Goal: Ask a question

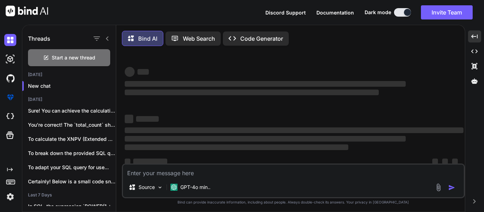
scroll to position [4, 0]
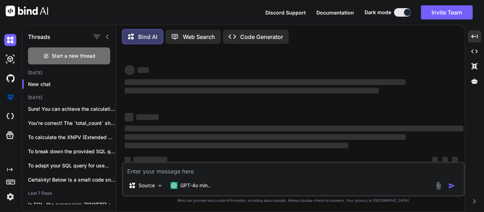
type textarea "C"
type textarea "x"
type textarea "Co"
type textarea "x"
type textarea "Cor"
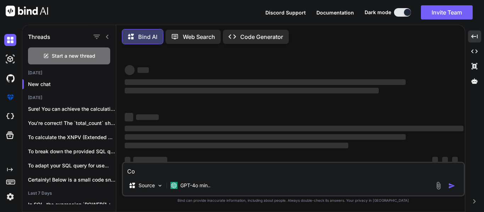
type textarea "x"
type textarea "Corr"
type textarea "x"
type textarea "Corre"
type textarea "x"
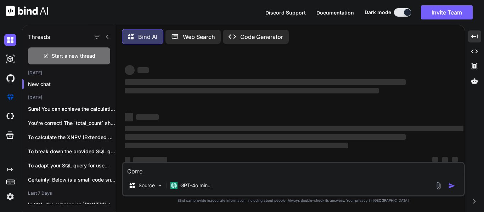
type textarea "Correc"
type textarea "x"
type textarea "Correct"
type textarea "x"
type textarea "Correct"
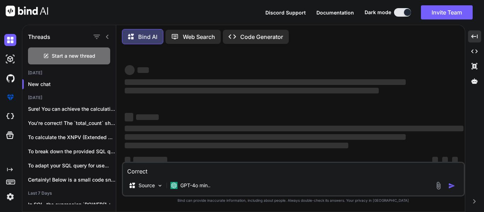
type textarea "x"
type textarea "Correct t"
type textarea "x"
type textarea "Correct te"
type textarea "x"
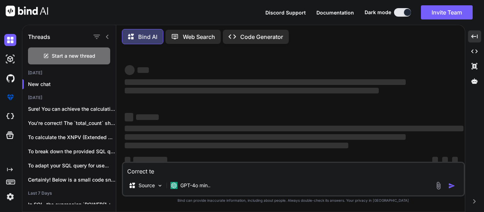
type textarea "Correct teh"
type textarea "x"
type textarea "Correct teh"
type textarea "x"
type textarea "Correct teh f"
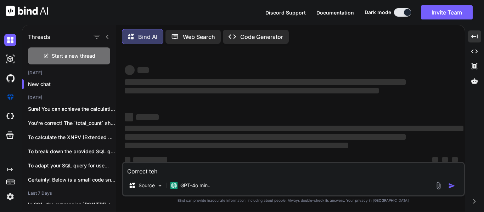
type textarea "x"
type textarea "Correct teh fo"
type textarea "x"
type textarea "Correct teh fol"
type textarea "x"
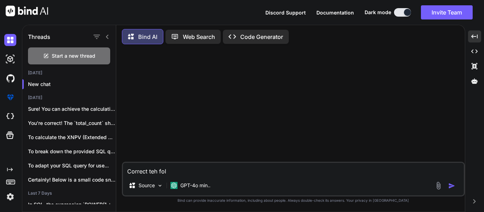
type textarea "Correct teh fo"
type textarea "x"
type textarea "Correct teh f"
type textarea "x"
type textarea "Correct teh"
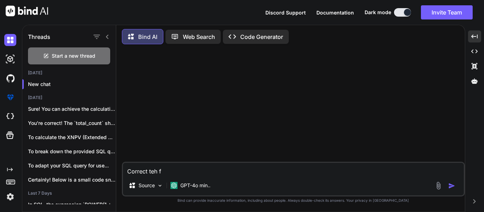
type textarea "x"
type textarea "Correct teh"
type textarea "x"
type textarea "Correct te"
type textarea "x"
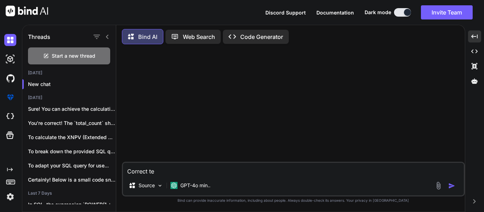
type textarea "Correct t"
type textarea "x"
type textarea "Correct th"
type textarea "x"
type textarea "Correct the"
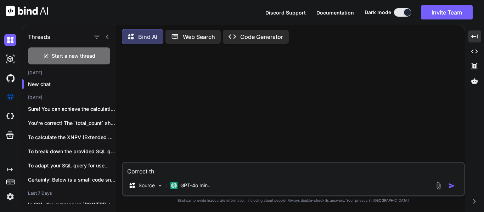
type textarea "x"
type textarea "Correct the"
type textarea "x"
type textarea "Correct the f"
type textarea "x"
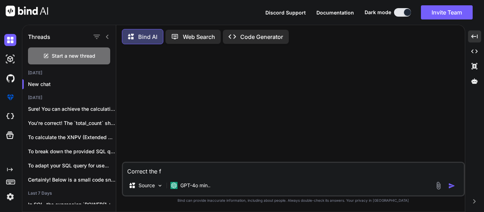
type textarea "Correct the fo"
type textarea "x"
type textarea "Correct the fol"
type textarea "x"
type textarea "Correct the foll"
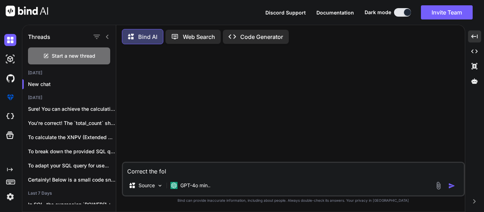
type textarea "x"
type textarea "Correct the follo"
type textarea "x"
type textarea "Correct the follow"
type textarea "x"
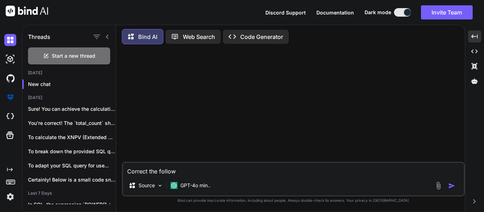
type textarea "Correct the followi"
type textarea "x"
type textarea "Correct the followin"
type textarea "x"
type textarea "Correct the following"
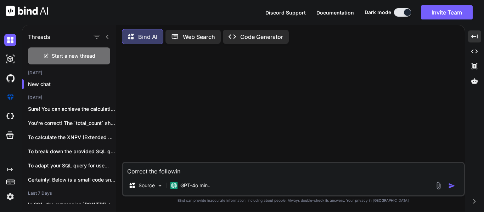
type textarea "x"
type textarea "Correct the following:"
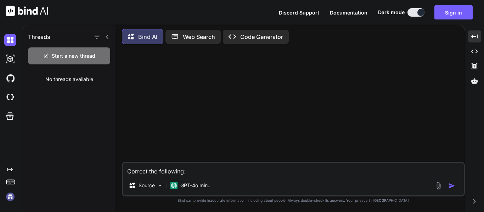
type textarea "x"
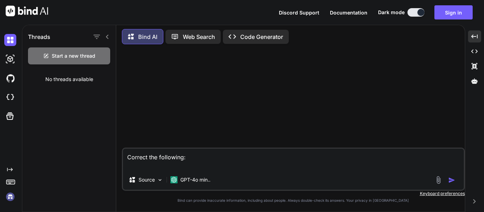
type textarea "Correct the following: CONCAT( '{', '"pricingSegmentId":', pricing_segment_mast…"
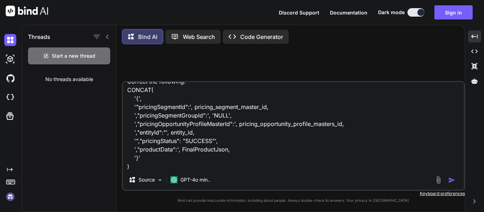
type textarea "x"
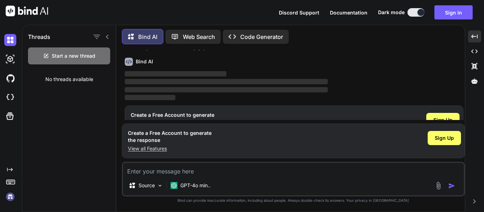
scroll to position [41, 0]
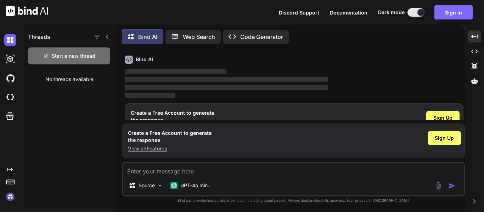
click at [454, 12] on button "Sign in" at bounding box center [453, 12] width 38 height 14
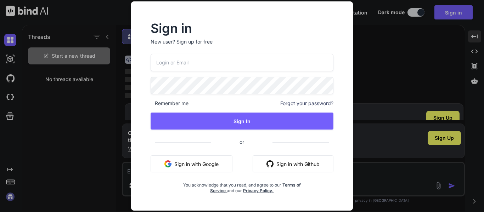
click at [285, 58] on input "email" at bounding box center [241, 62] width 183 height 17
type input "[PERSON_NAME][EMAIL_ADDRESS][PERSON_NAME][DOMAIN_NAME]"
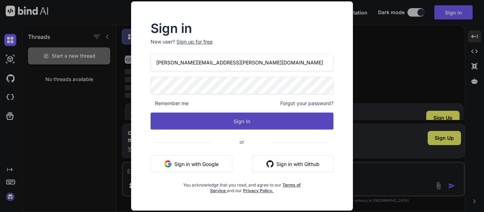
click at [262, 119] on button "Sign In" at bounding box center [241, 121] width 183 height 17
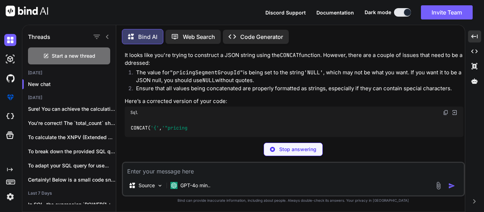
scroll to position [70, 0]
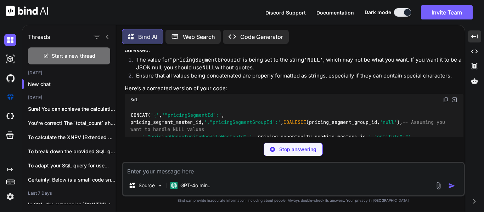
type textarea "x"
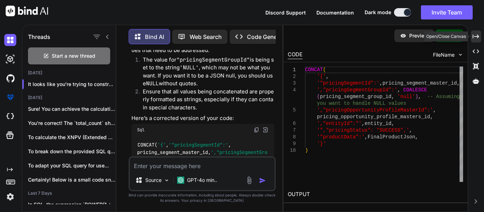
click at [476, 36] on icon at bounding box center [475, 36] width 6 height 4
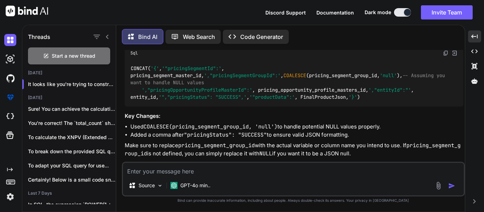
scroll to position [106, 0]
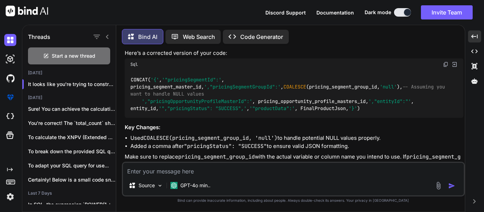
click at [445, 64] on img at bounding box center [446, 65] width 6 height 6
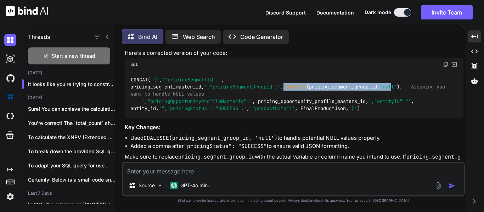
drag, startPoint x: 224, startPoint y: 101, endPoint x: 340, endPoint y: 99, distance: 115.4
click at [340, 99] on code "CONCAT( '{' , '"pricingSegmentId":' , pricing_segment_master_id, ',"pricingSegm…" at bounding box center [288, 94] width 317 height 36
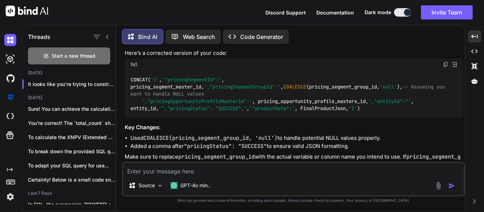
click at [348, 100] on code "CONCAT( '{' , '"pricingSegmentId":' , pricing_segment_master_id, ',"pricingSegm…" at bounding box center [288, 94] width 317 height 36
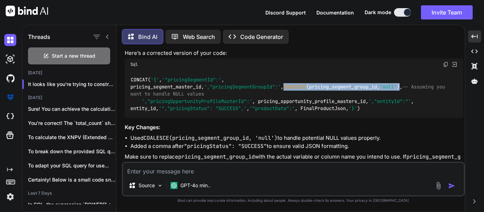
drag, startPoint x: 347, startPoint y: 101, endPoint x: 223, endPoint y: 98, distance: 124.0
click at [223, 98] on code "CONCAT( '{' , '"pricingSegmentId":' , pricing_segment_master_id, ',"pricingSegm…" at bounding box center [288, 94] width 317 height 36
click at [283, 90] on span "COALESCE" at bounding box center [294, 87] width 23 height 6
drag, startPoint x: 225, startPoint y: 100, endPoint x: 348, endPoint y: 103, distance: 122.9
click at [348, 103] on code "CONCAT( '{' , '"pricingSegmentId":' , pricing_segment_master_id, ',"pricingSegm…" at bounding box center [288, 94] width 317 height 36
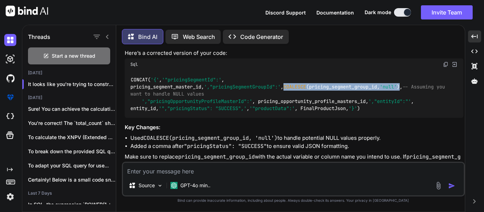
copy code "COALESCE (pricing_segment_group_id, 'null' )"
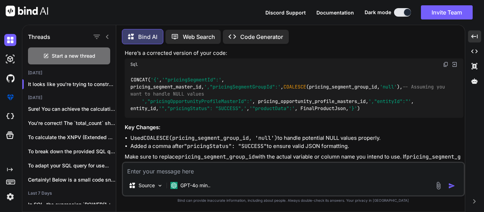
click at [440, 64] on div "Sql" at bounding box center [294, 64] width 338 height 12
drag, startPoint x: 445, startPoint y: 64, endPoint x: 396, endPoint y: 143, distance: 92.5
click at [445, 64] on img at bounding box center [446, 65] width 6 height 6
